Goal: Check status: Check status

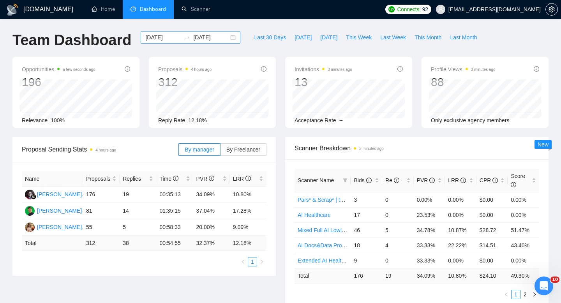
click at [225, 39] on div "[DATE] [DATE]" at bounding box center [191, 37] width 100 height 12
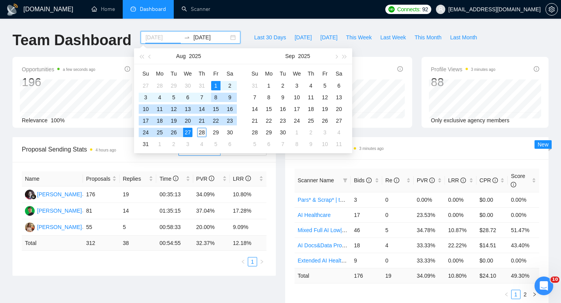
type input "[DATE]"
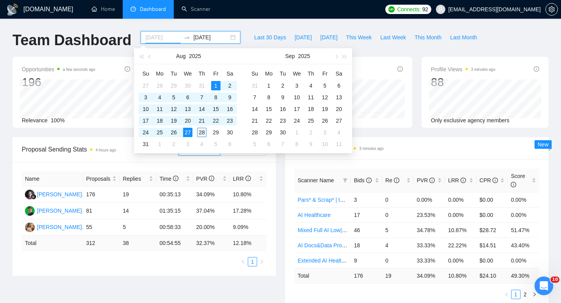
click at [199, 133] on div "28" at bounding box center [201, 132] width 9 height 9
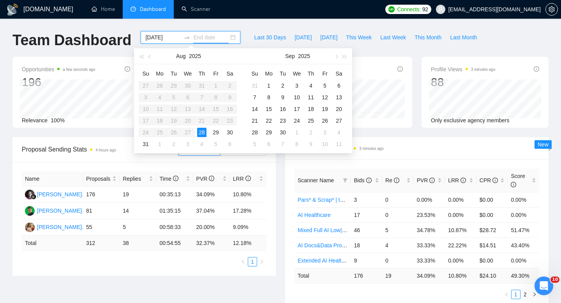
click at [218, 87] on table "Su Mo Tu We Th Fr Sa 27 28 29 30 31 1 2 3 4 5 6 7 8 9 10 11 12 13 14 15 16 17 1…" at bounding box center [188, 108] width 98 height 83
type input "[DATE]"
click at [201, 134] on div "28" at bounding box center [201, 132] width 9 height 9
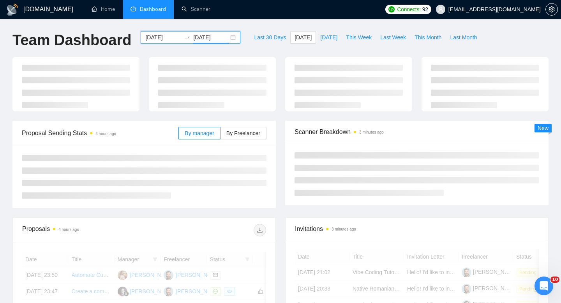
click at [227, 37] on div "[DATE] [DATE]" at bounding box center [191, 37] width 100 height 12
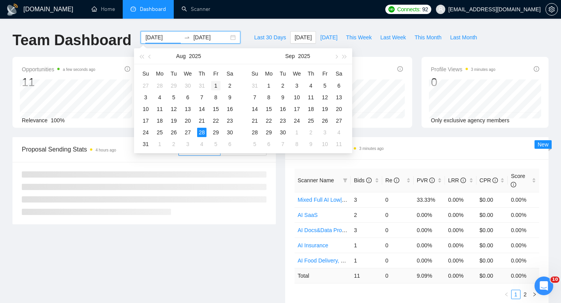
type input "[DATE]"
click at [215, 86] on div "1" at bounding box center [215, 85] width 9 height 9
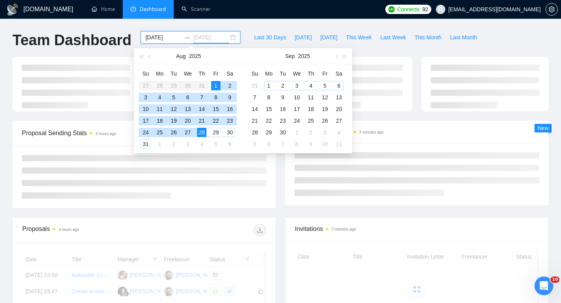
type input "[DATE]"
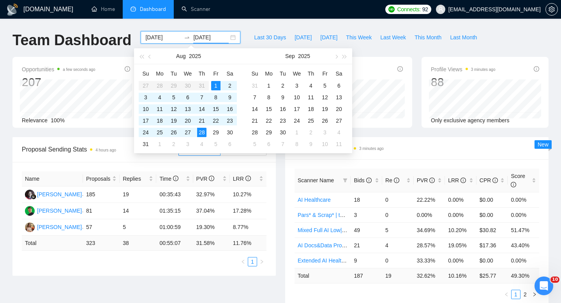
click at [275, 218] on div "Name Proposals Replies Time PVR LRR [PERSON_NAME] 185 19 00:35:43 32.97% 10.27%…" at bounding box center [143, 219] width 263 height 114
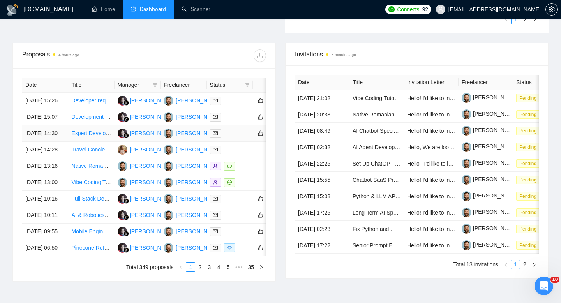
scroll to position [273, 0]
